Goal: Find specific fact: Find specific fact

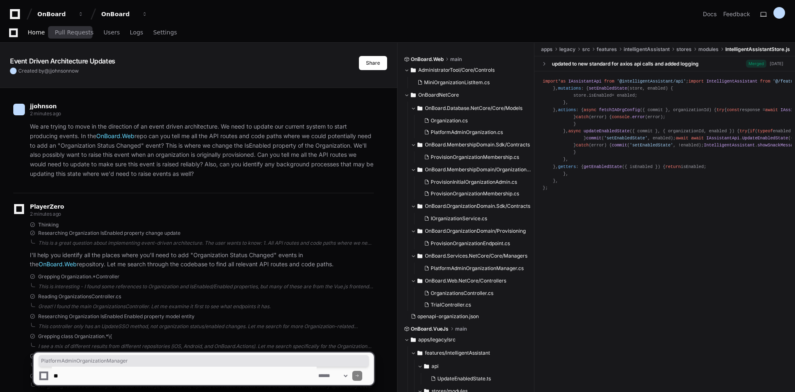
scroll to position [1099, 0]
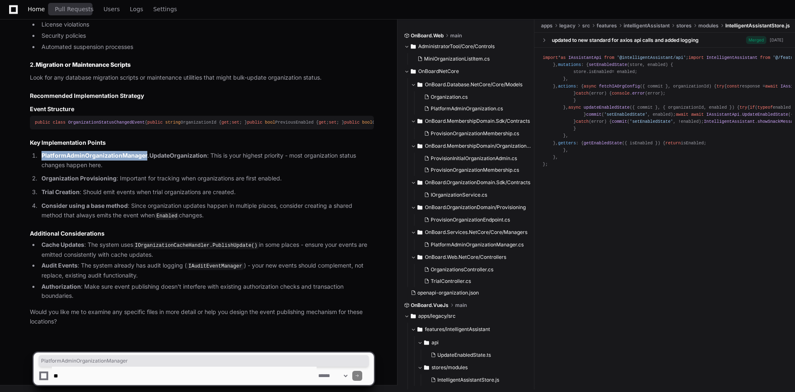
click at [38, 12] on span "Home" at bounding box center [36, 9] width 17 height 5
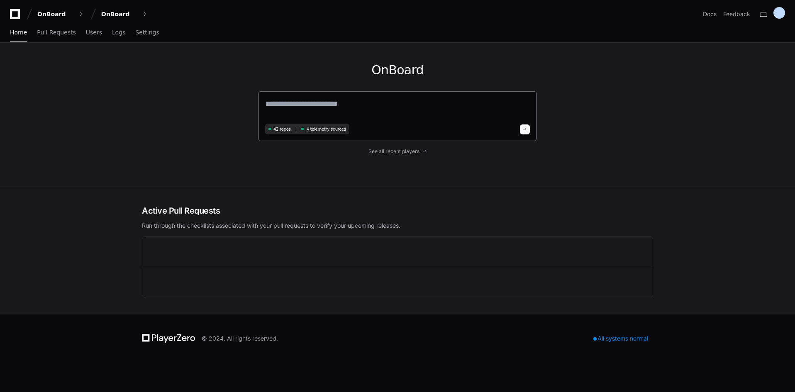
click at [259, 97] on div "42 repos 4 telemetry sources" at bounding box center [397, 116] width 279 height 51
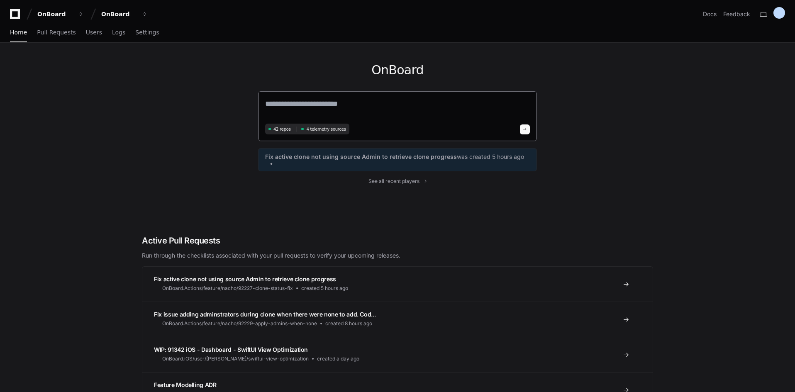
click at [297, 107] on textarea at bounding box center [397, 109] width 265 height 23
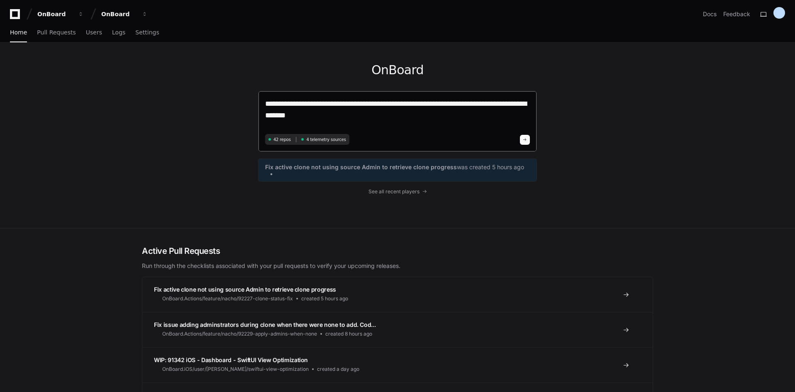
type textarea "**********"
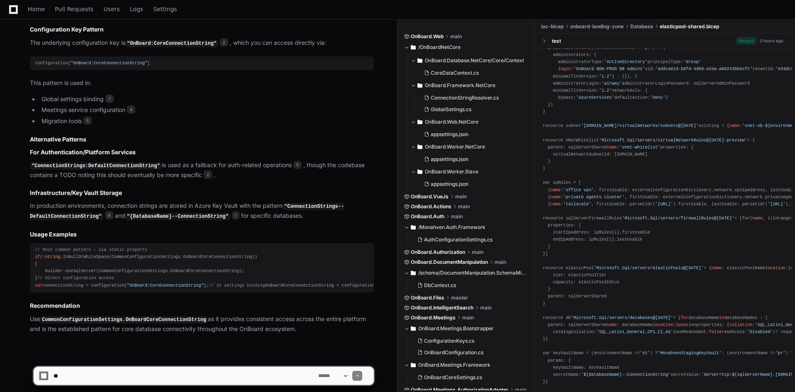
scroll to position [468, 0]
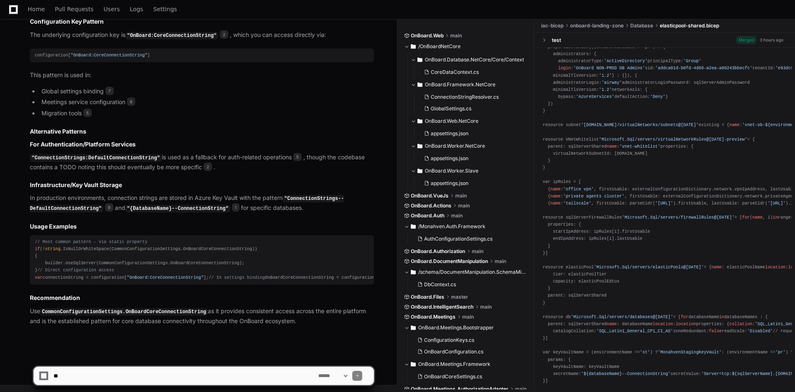
click at [133, 275] on span ""OnBoard:CoreConnectionString"" at bounding box center [165, 277] width 77 height 5
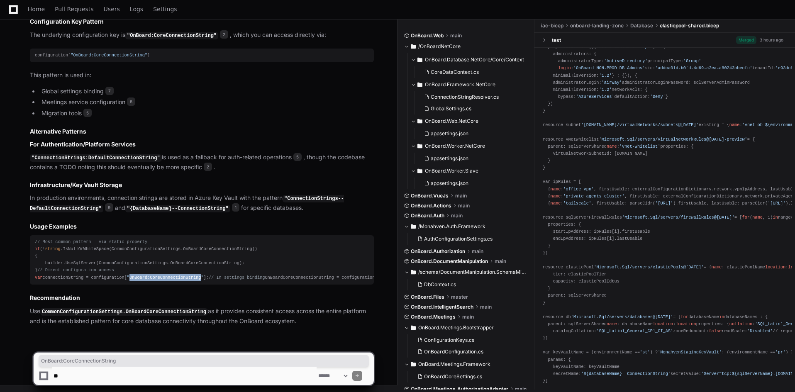
drag, startPoint x: 133, startPoint y: 257, endPoint x: 146, endPoint y: 256, distance: 12.9
click at [146, 275] on span ""OnBoard:CoreConnectionString"" at bounding box center [165, 277] width 77 height 5
copy span "OnBoard:CoreConnectionString"
